Goal: Task Accomplishment & Management: Complete application form

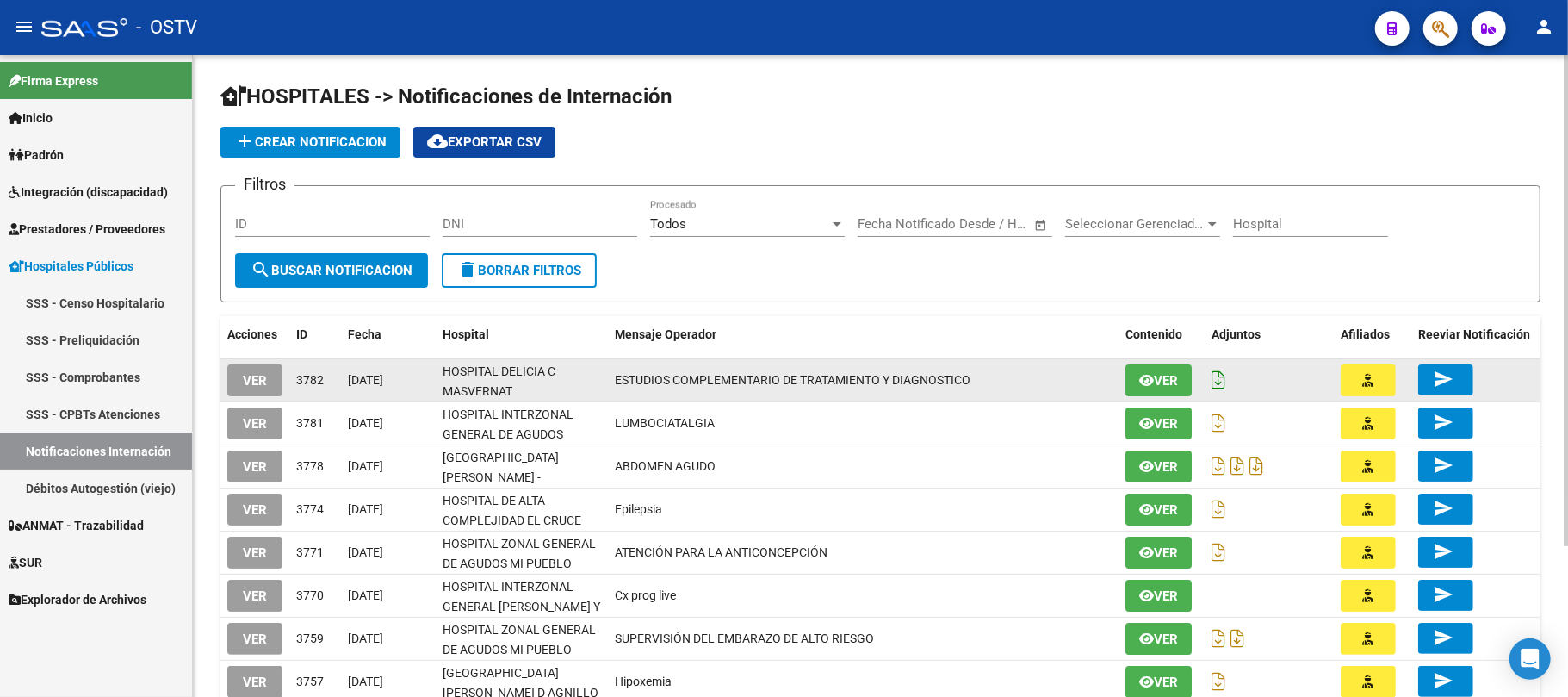
click at [1217, 383] on icon at bounding box center [1218, 380] width 14 height 19
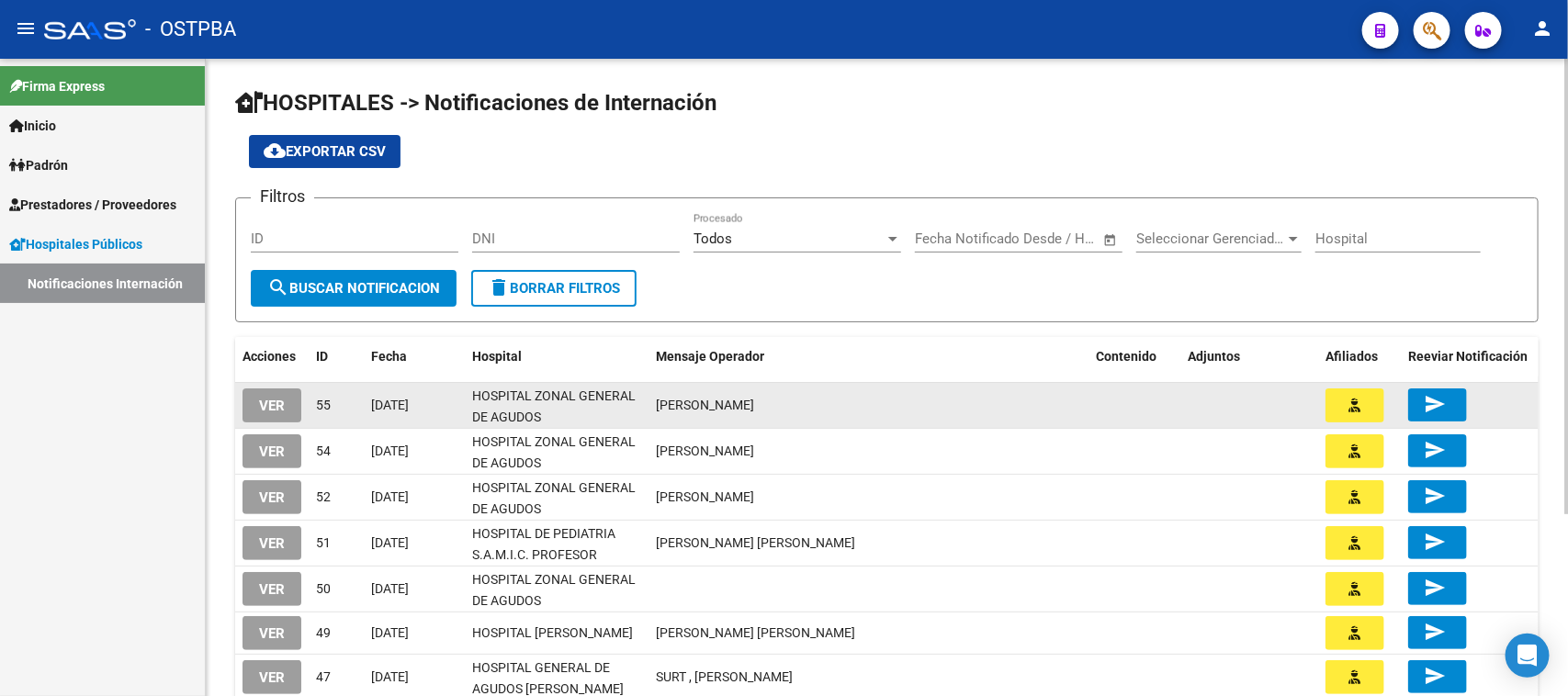
click at [698, 405] on span "[PERSON_NAME]" at bounding box center [705, 405] width 99 height 15
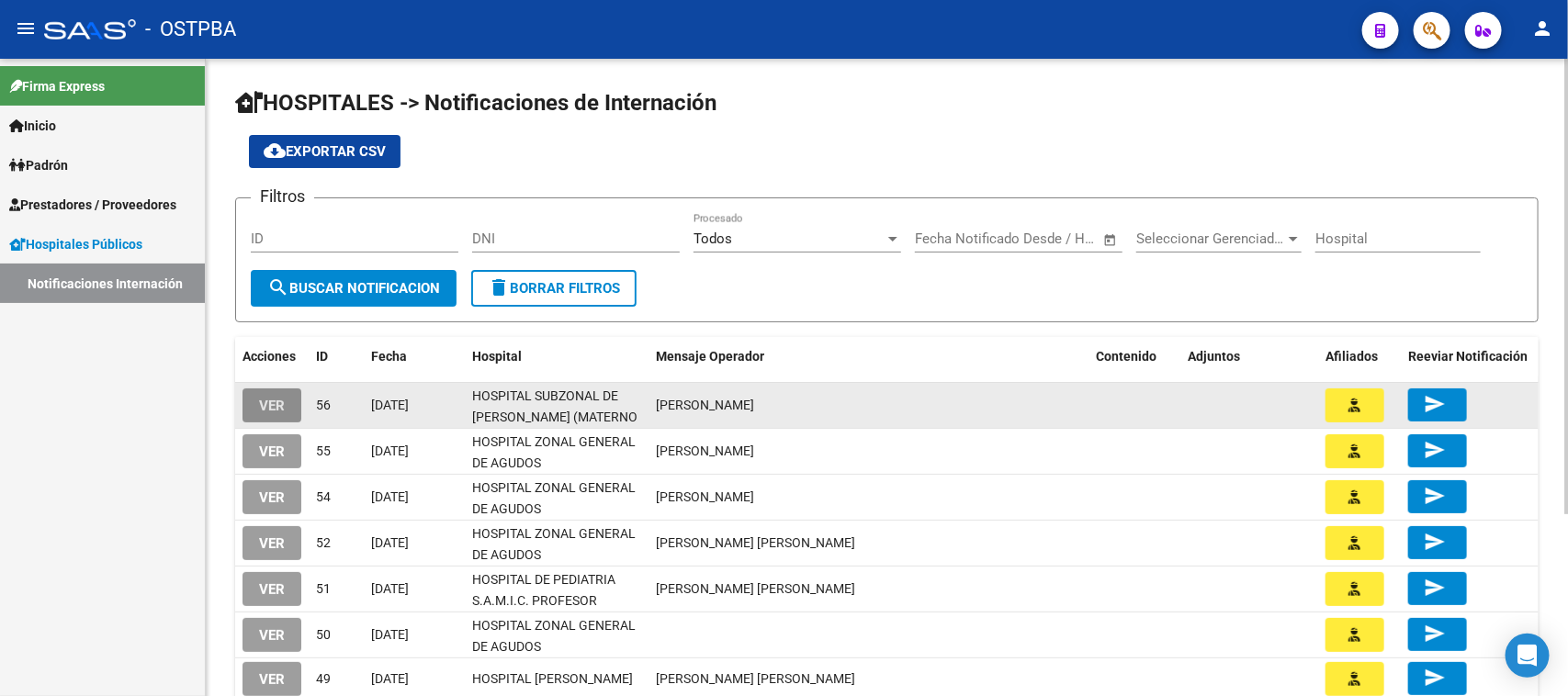
click at [253, 405] on button "VER" at bounding box center [272, 405] width 59 height 34
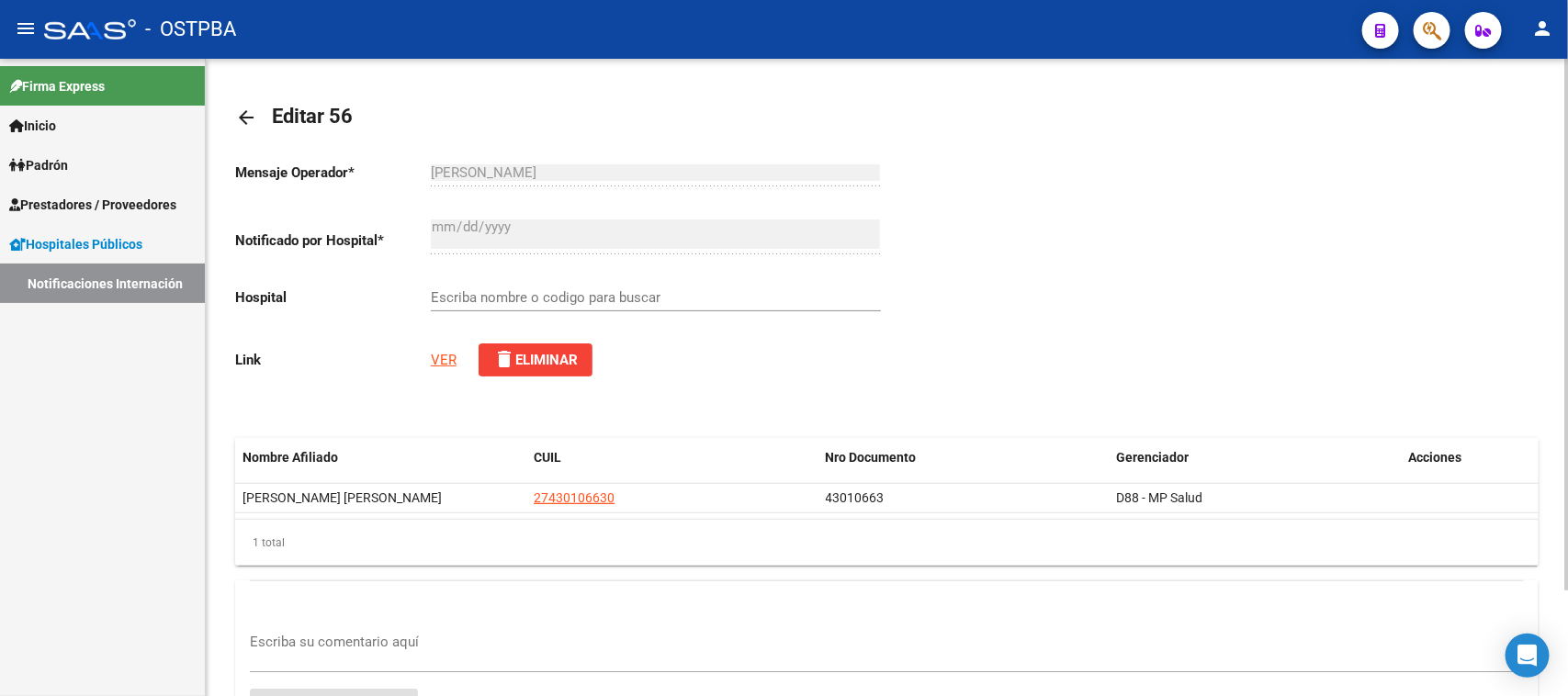
type input "HOSPITAL SUBZONAL DE [PERSON_NAME] (MATERNO INFANTIL [PERSON_NAME])"
click at [441, 359] on link "VER" at bounding box center [443, 360] width 26 height 17
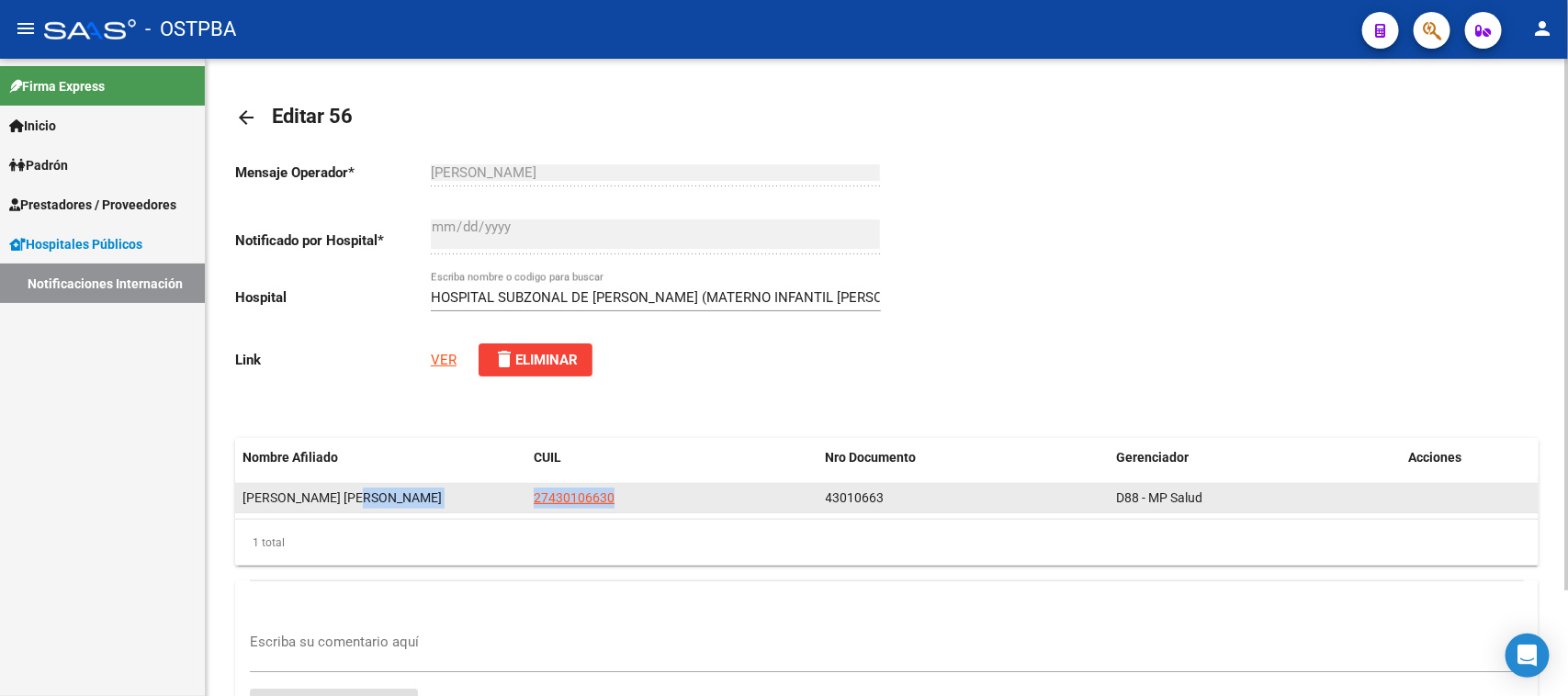
drag, startPoint x: 627, startPoint y: 493, endPoint x: 523, endPoint y: 494, distance: 104.0
click at [523, 494] on div "DIAZ CAMILA BELEN 27430106630 43010663 D88 - MP Salud" at bounding box center [887, 499] width 1304 height 30
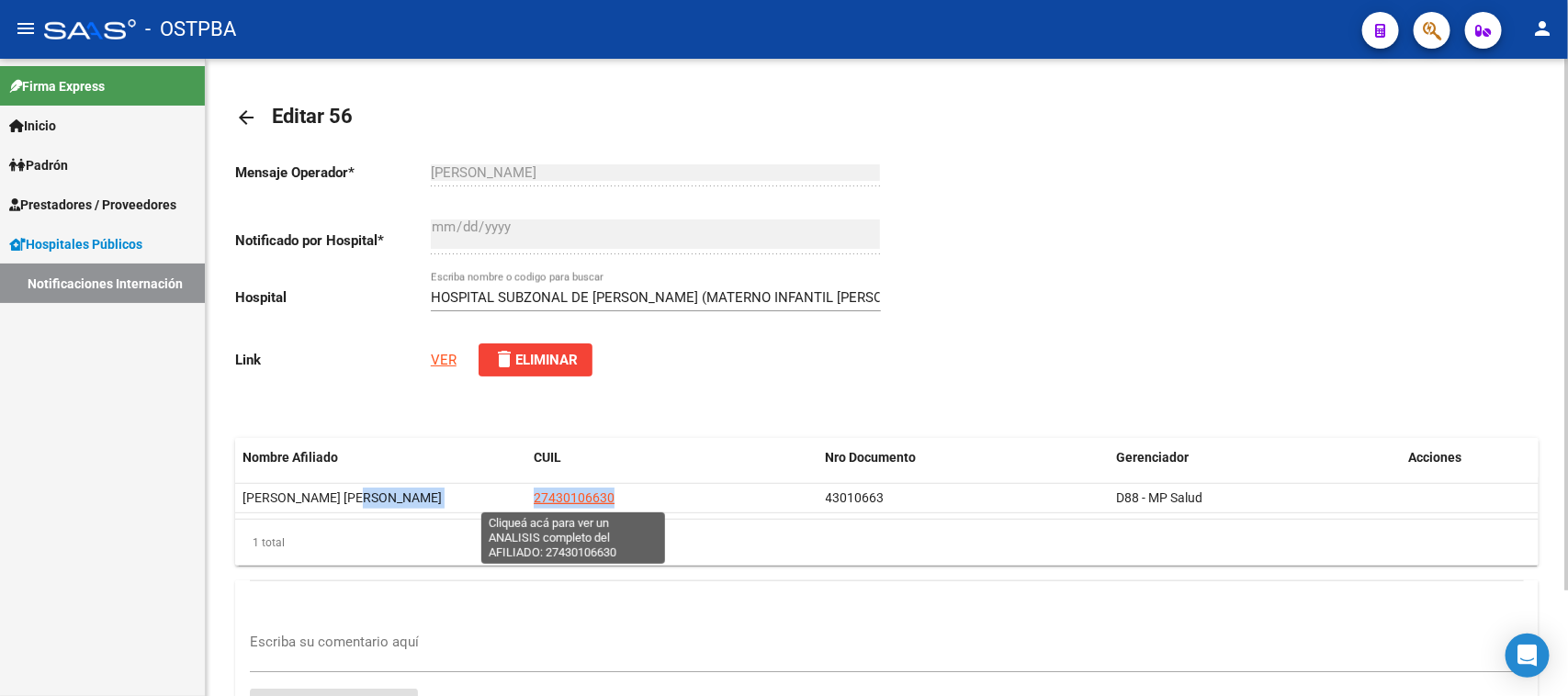
copy div "27430106630"
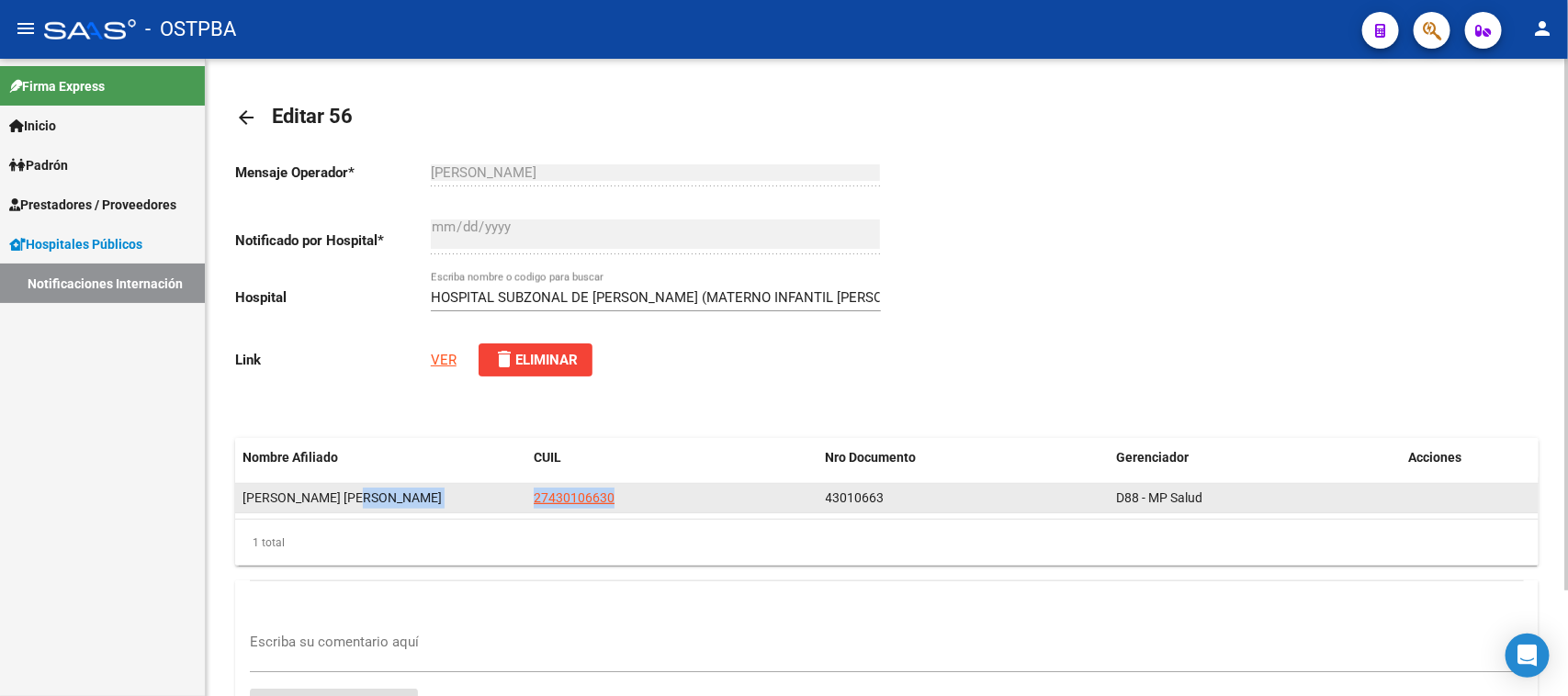
copy div "27430106630"
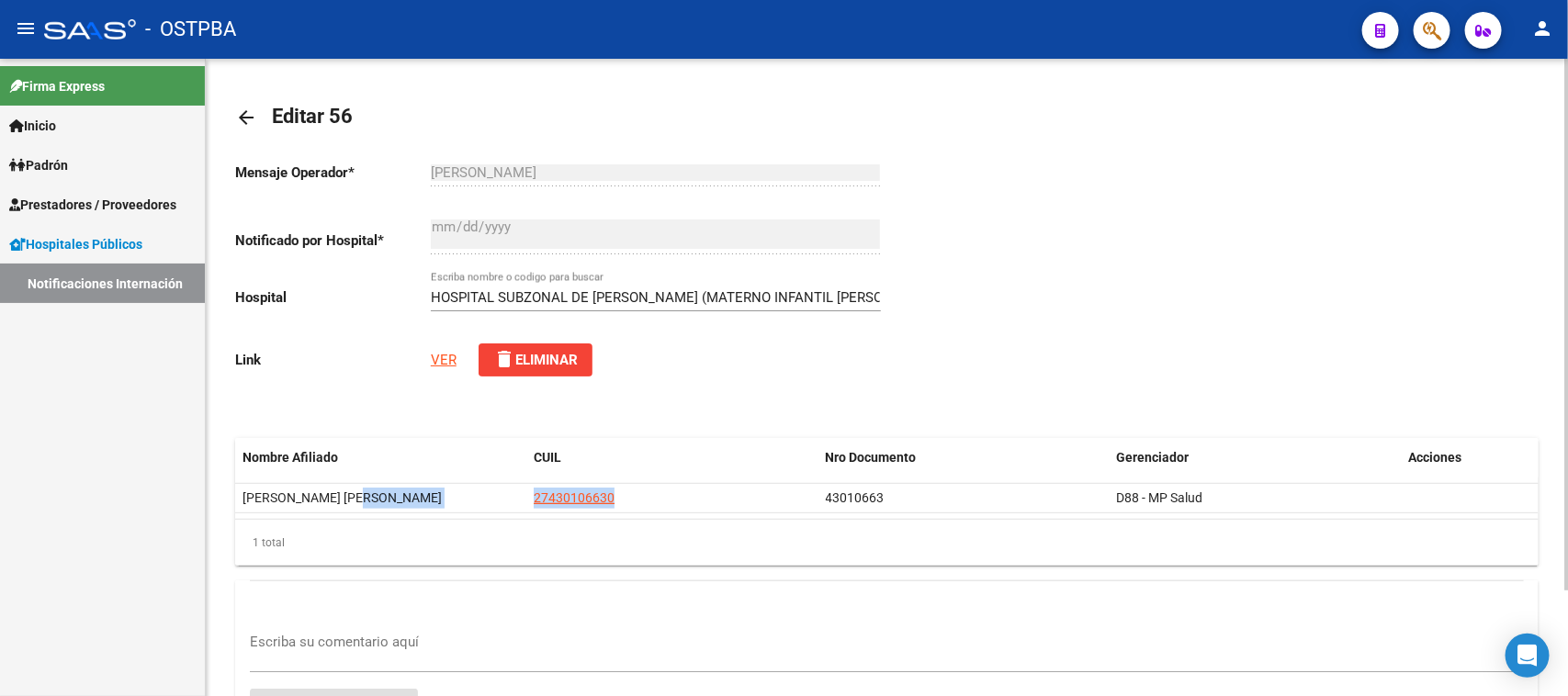
click at [433, 359] on link "VER" at bounding box center [443, 360] width 26 height 17
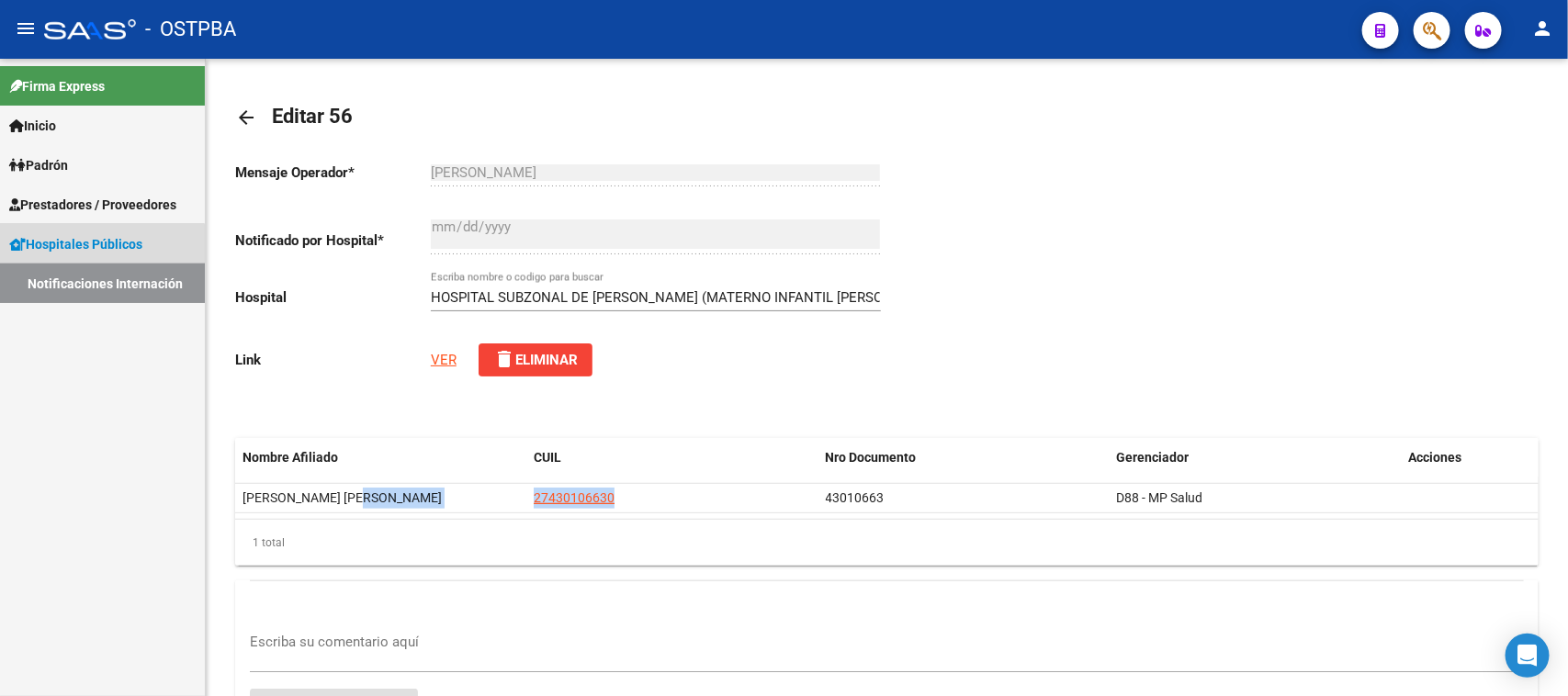
click at [86, 274] on link "Notificaciones Internación" at bounding box center [102, 283] width 205 height 39
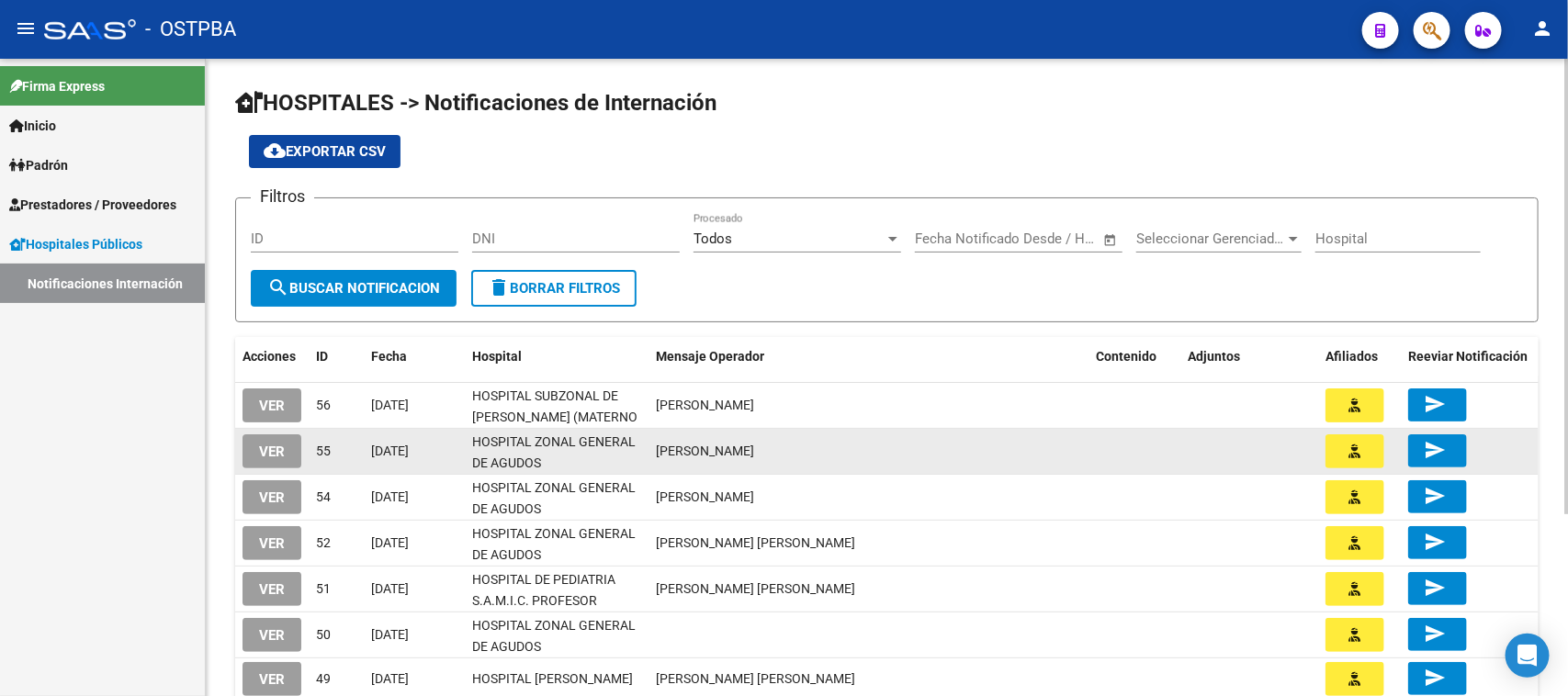
click at [277, 444] on span "VER" at bounding box center [272, 452] width 26 height 17
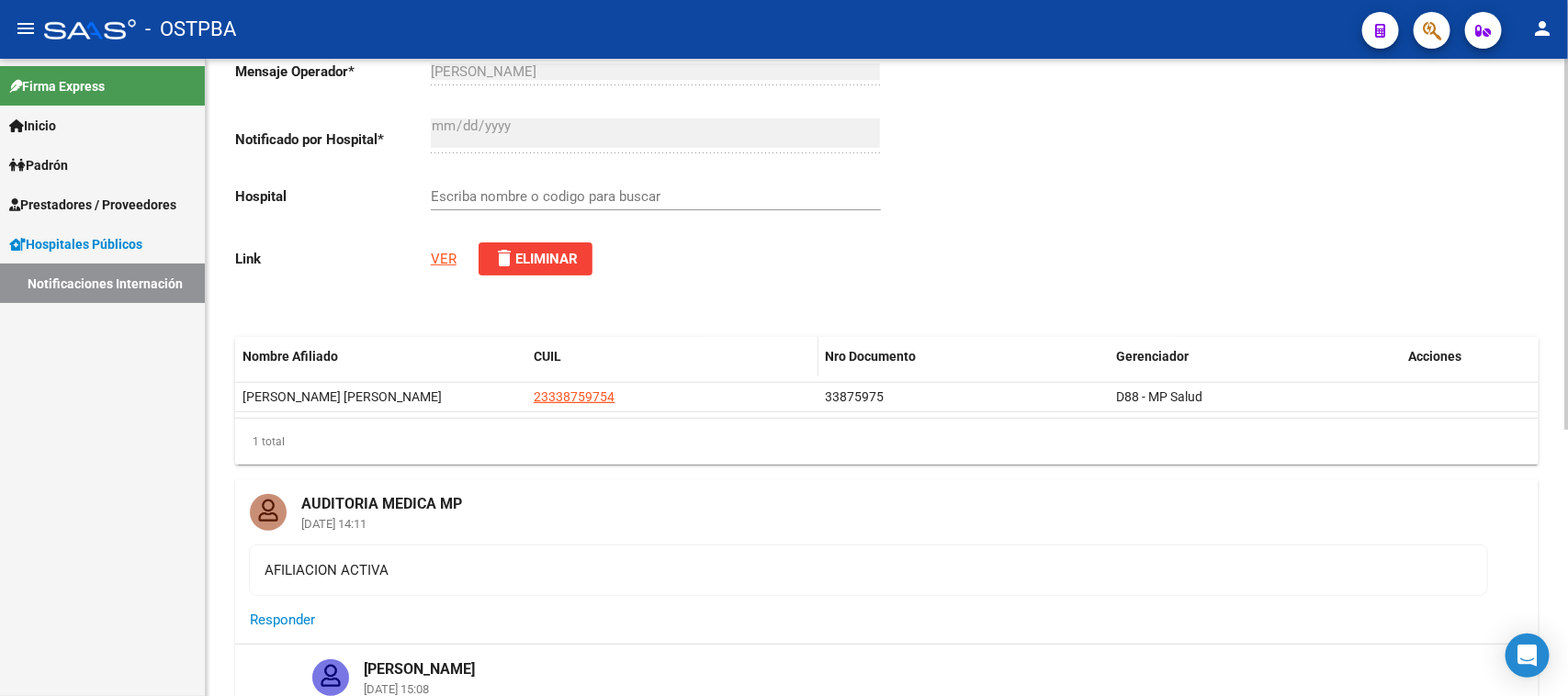
type input "HOSPITAL ZONAL GENERAL DE AGUDOS DESCENTRALIZADO EVITA PUEBLO"
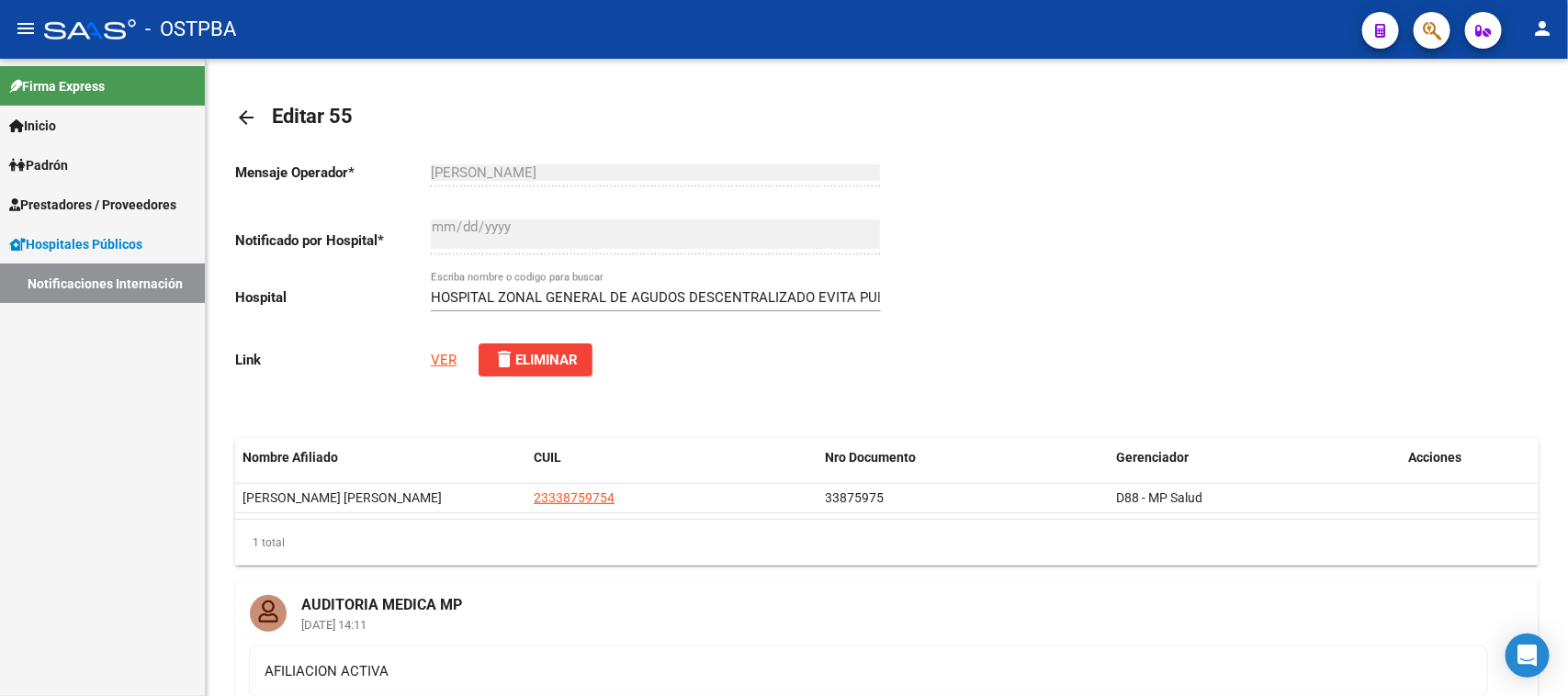
click at [144, 286] on link "Notificaciones Internación" at bounding box center [102, 283] width 205 height 39
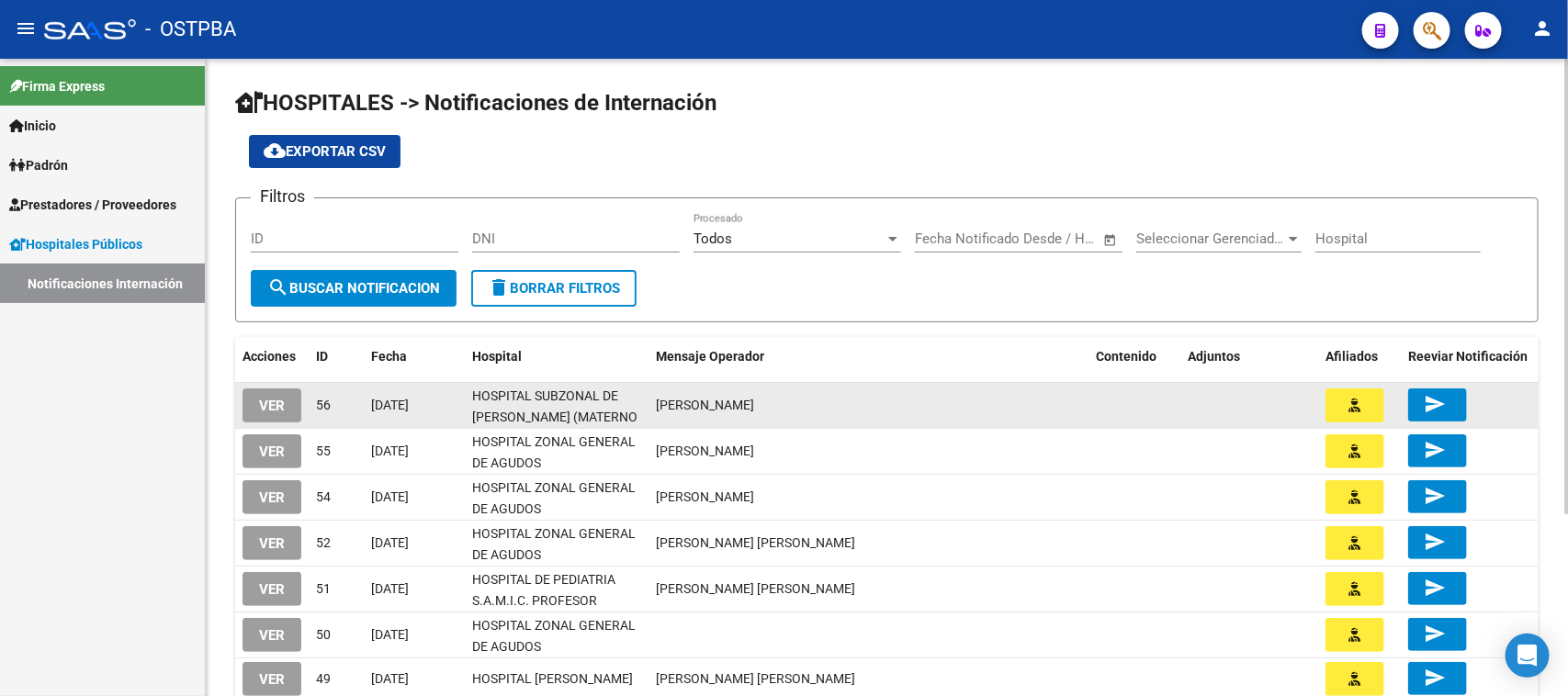
click at [286, 402] on button "VER" at bounding box center [272, 405] width 59 height 34
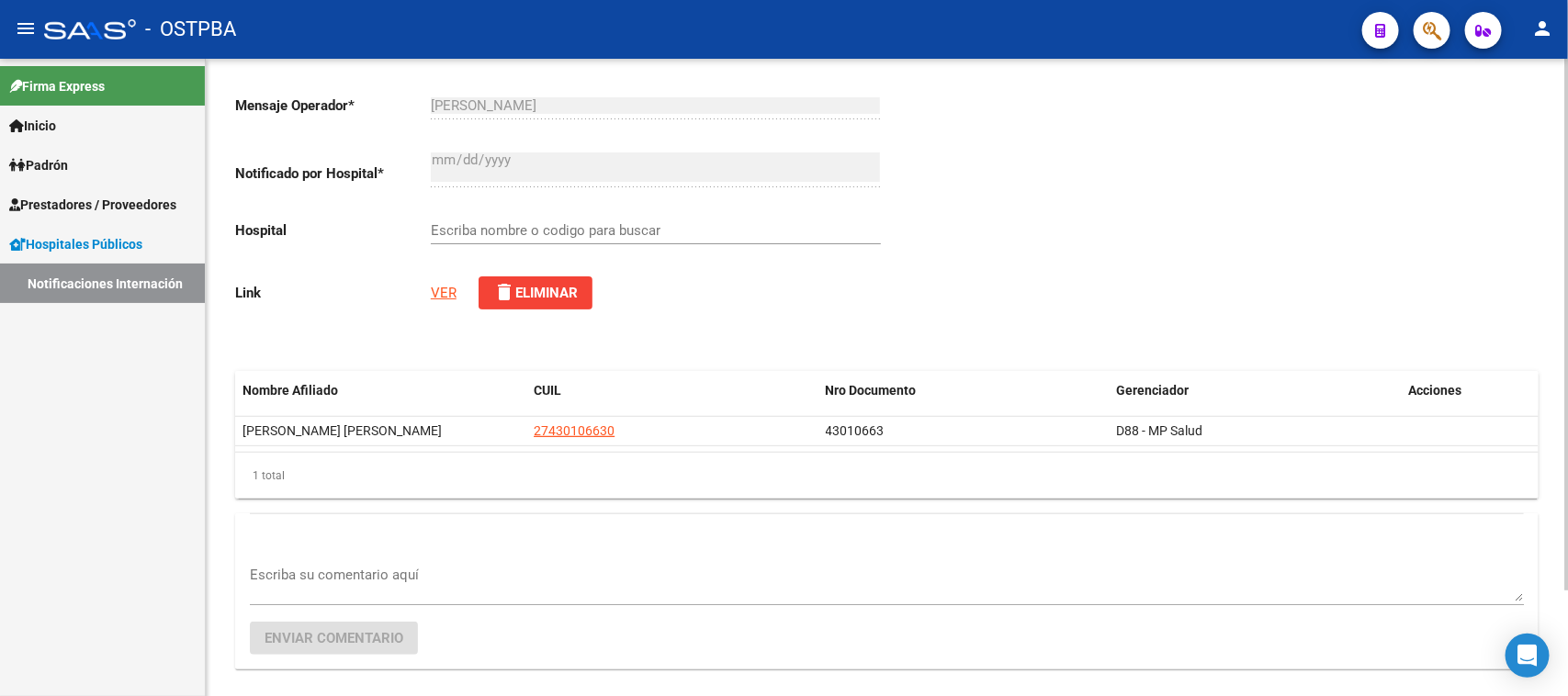
scroll to position [127, 0]
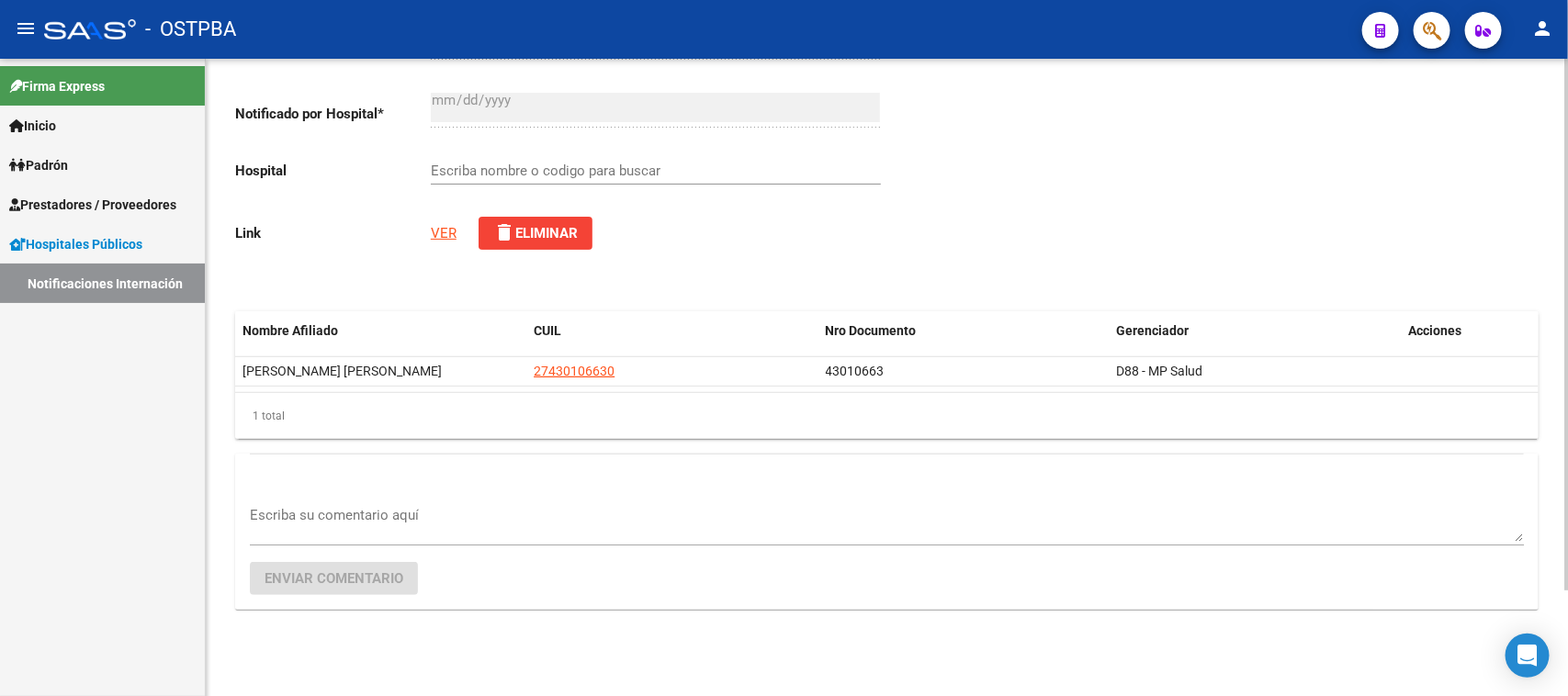
type input "HOSPITAL SUBZONAL DE [PERSON_NAME] (MATERNO INFANTIL [PERSON_NAME])"
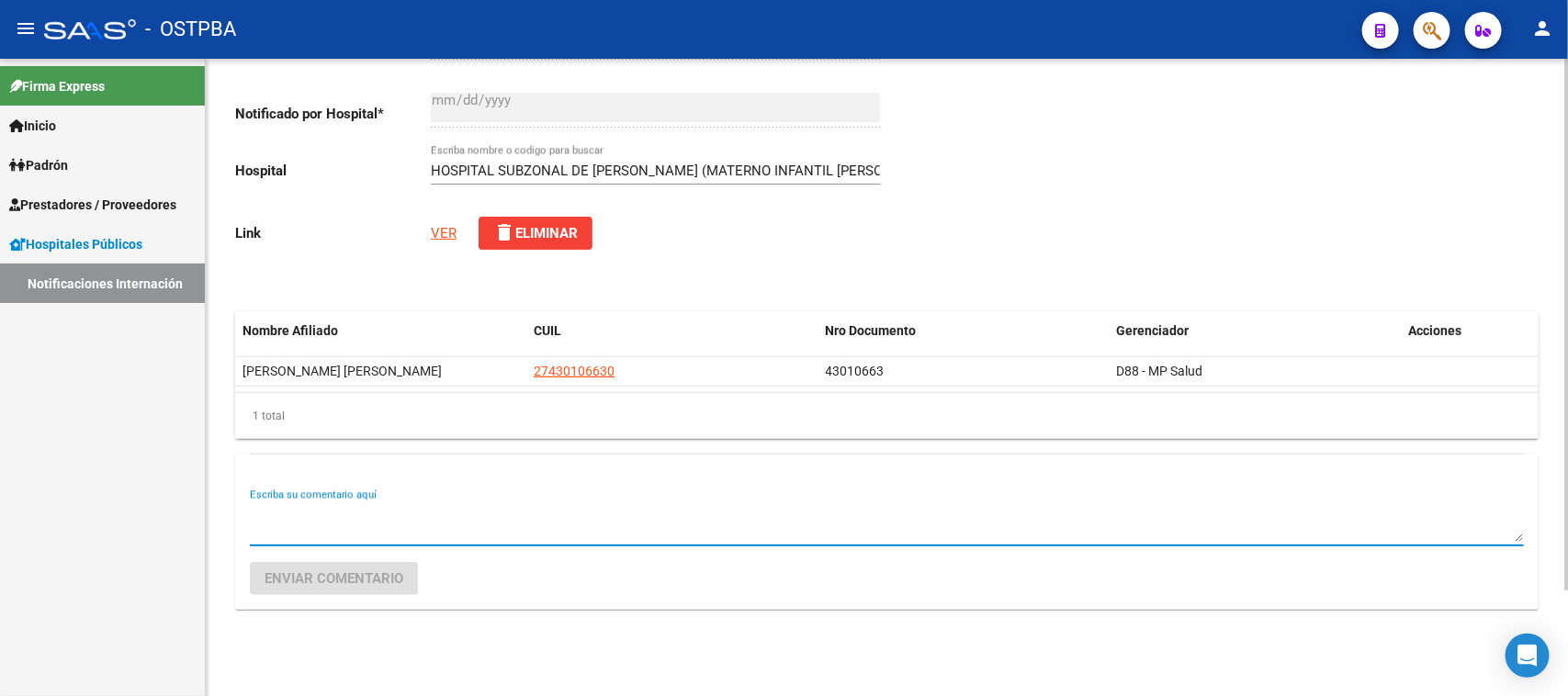
click at [441, 506] on textarea "Escriba su comentario aquí" at bounding box center [887, 523] width 1274 height 36
type textarea "AFILIACION ACTIVA 001*"
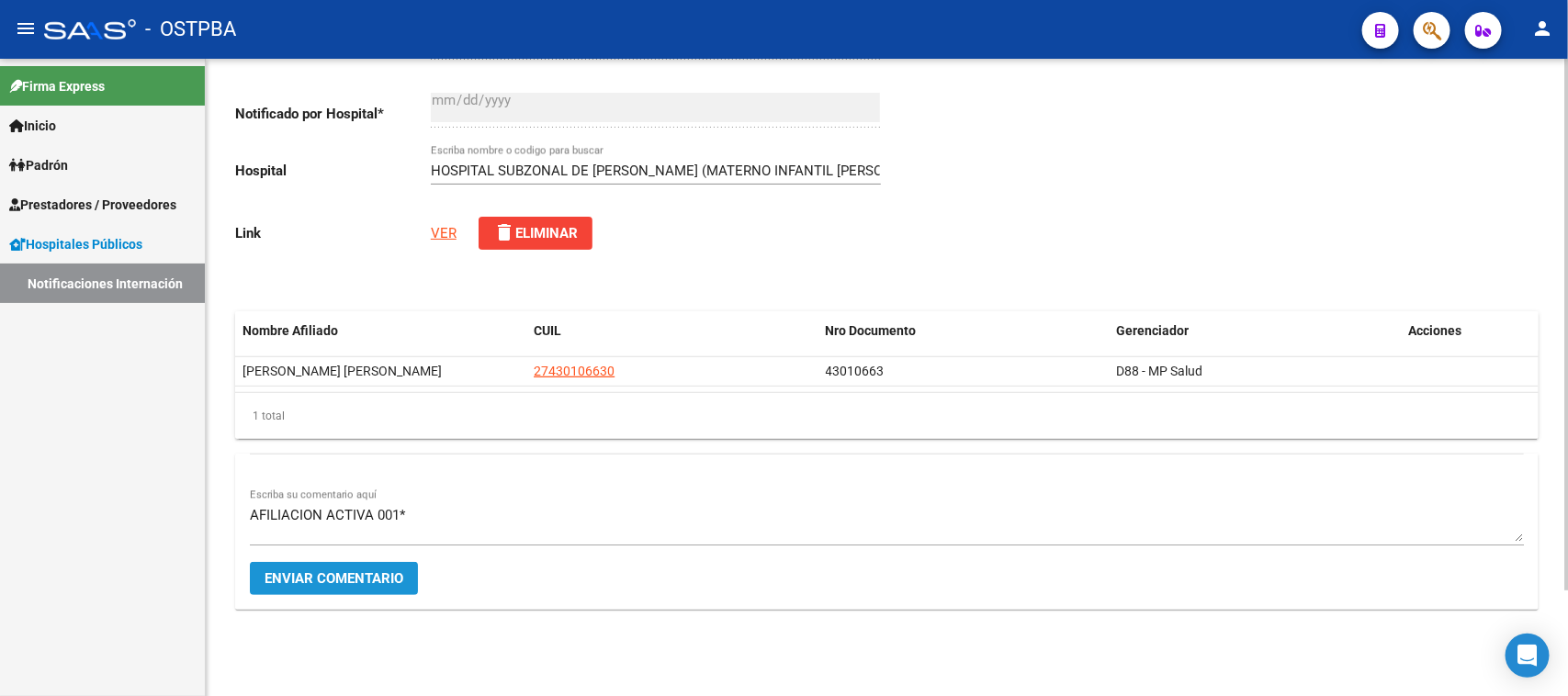
click at [397, 571] on span "Enviar comentario" at bounding box center [333, 579] width 139 height 17
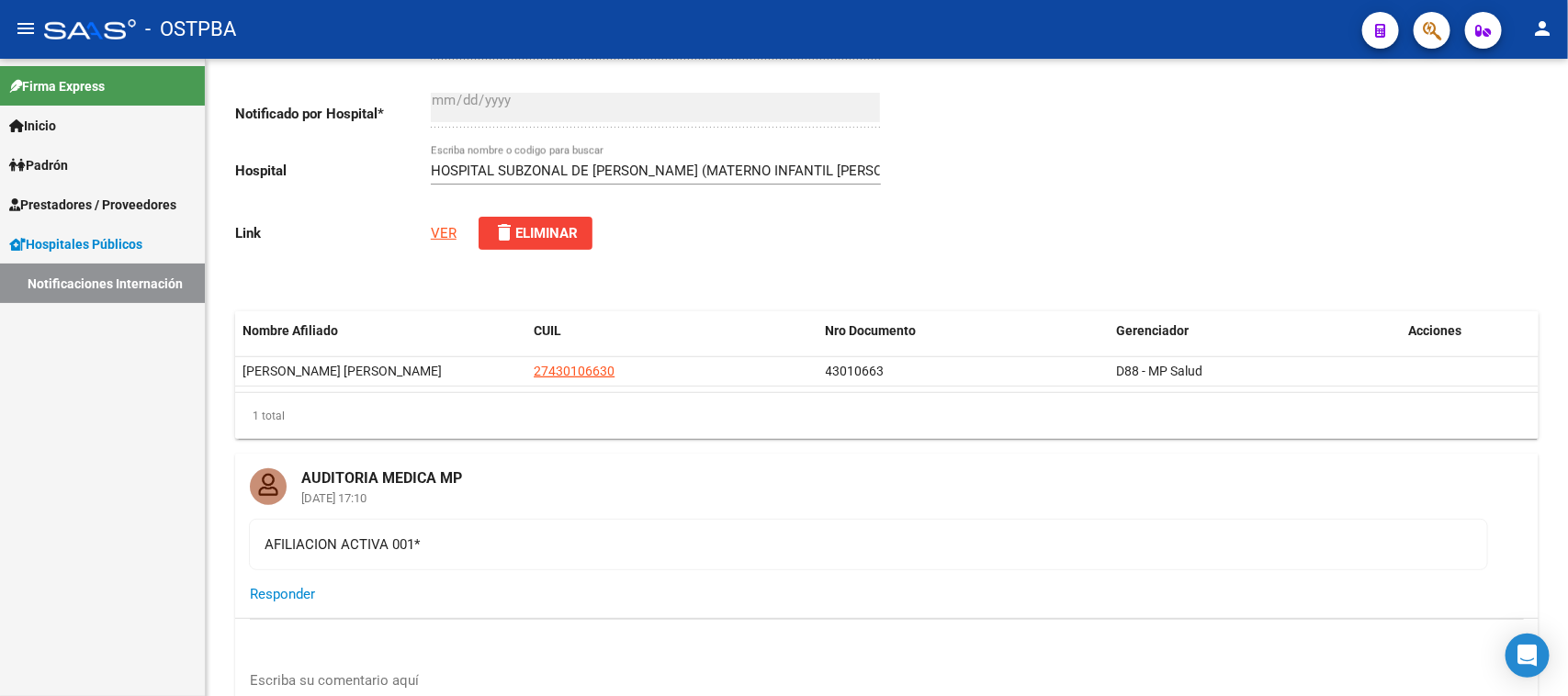
click at [102, 269] on link "Notificaciones Internación" at bounding box center [102, 283] width 205 height 39
